Goal: Navigation & Orientation: Understand site structure

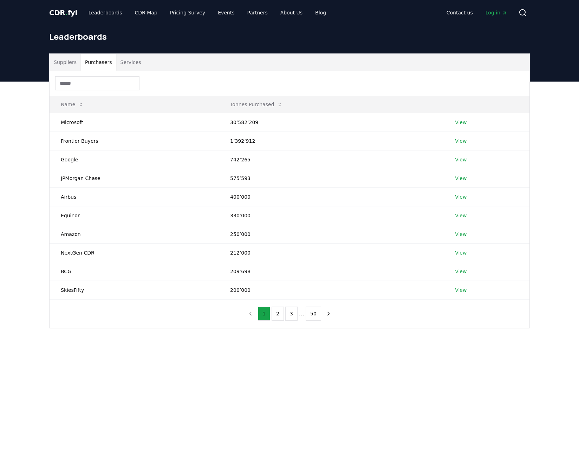
click at [98, 65] on button "Purchasers" at bounding box center [98, 62] width 35 height 17
click at [65, 66] on button "Suppliers" at bounding box center [65, 62] width 31 height 17
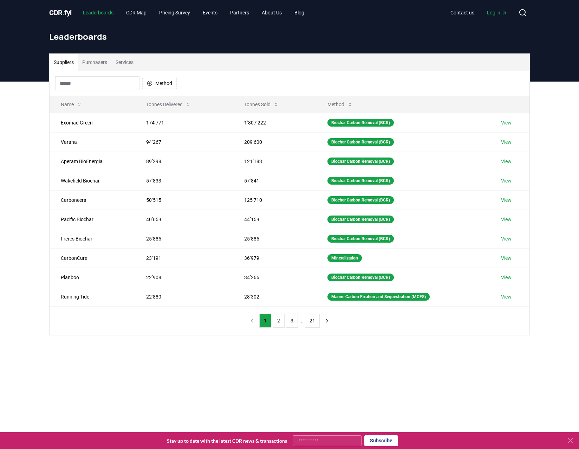
click at [101, 10] on link "Leaderboards" at bounding box center [98, 12] width 42 height 13
click at [143, 13] on link "CDR Map" at bounding box center [137, 12] width 32 height 13
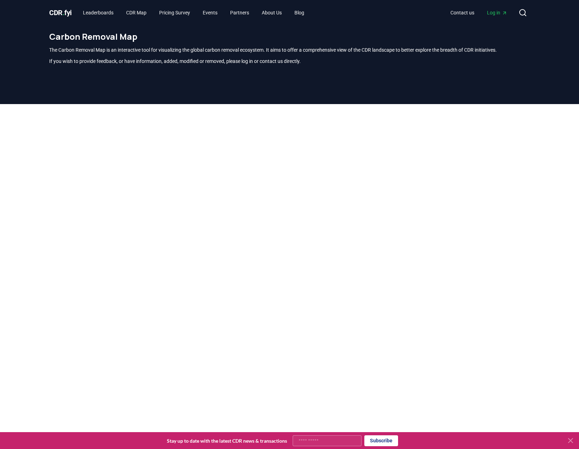
click at [59, 14] on span "CDR . fyi" at bounding box center [60, 12] width 22 height 8
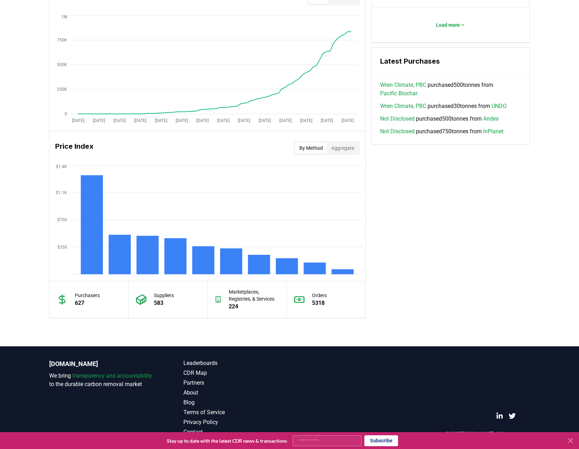
scroll to position [454, 0]
